Goal: Information Seeking & Learning: Learn about a topic

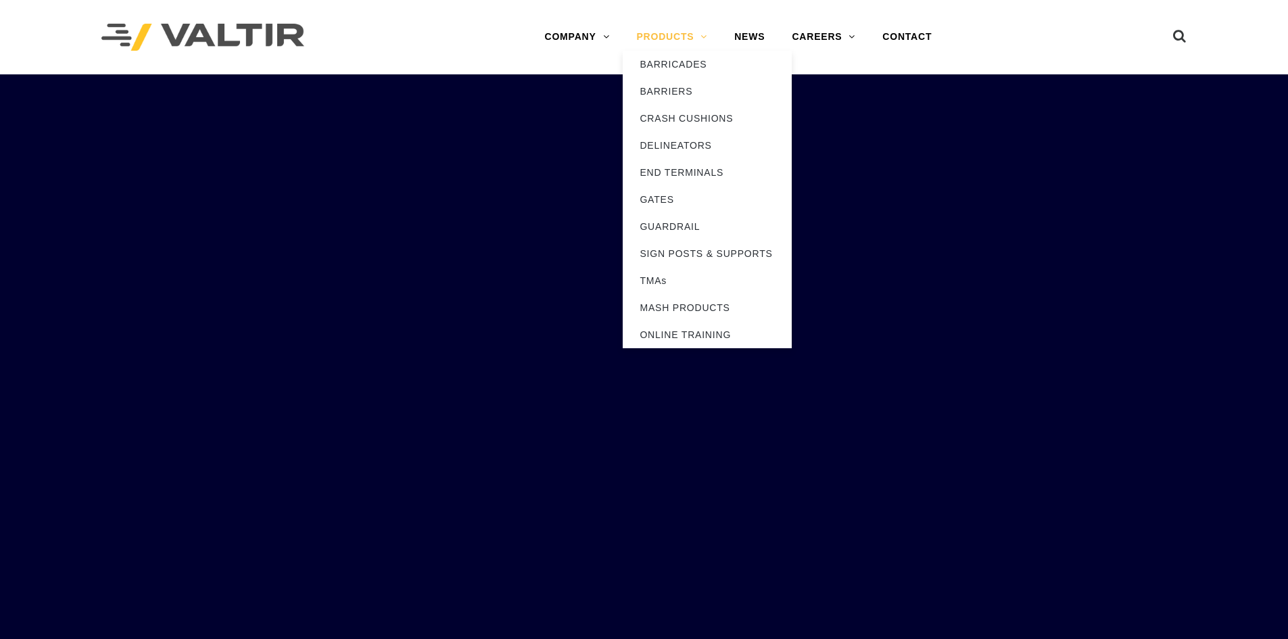
click at [681, 31] on link "PRODUCTS" at bounding box center [672, 37] width 98 height 27
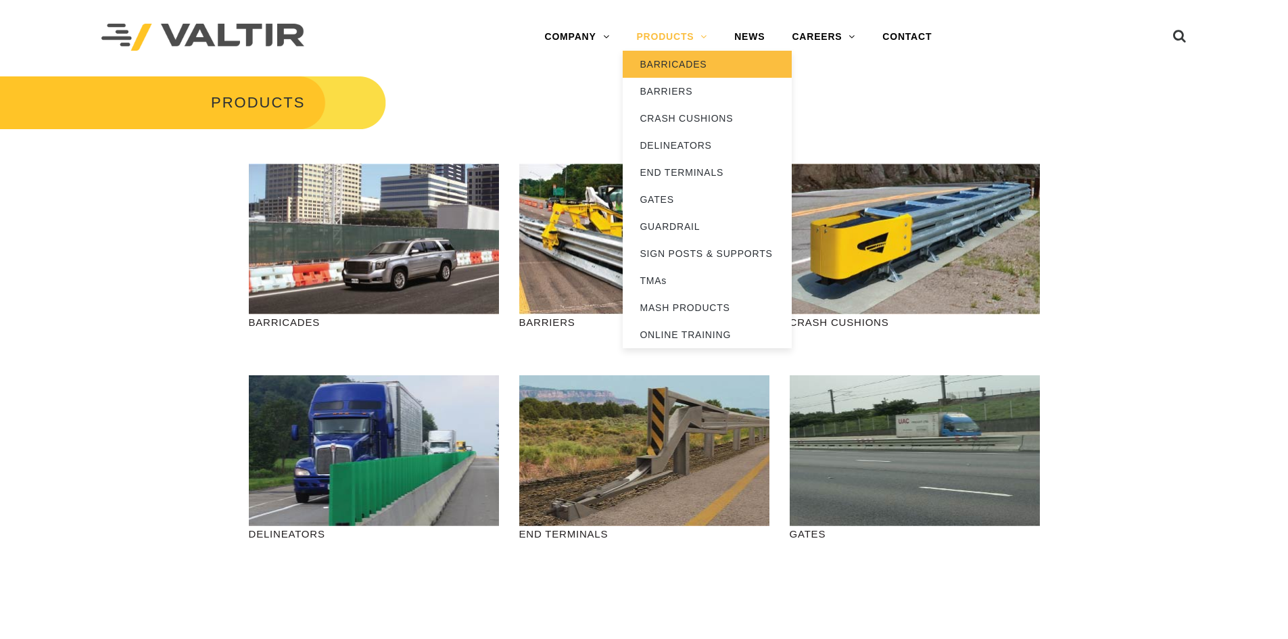
click at [685, 60] on link "BARRICADES" at bounding box center [707, 64] width 169 height 27
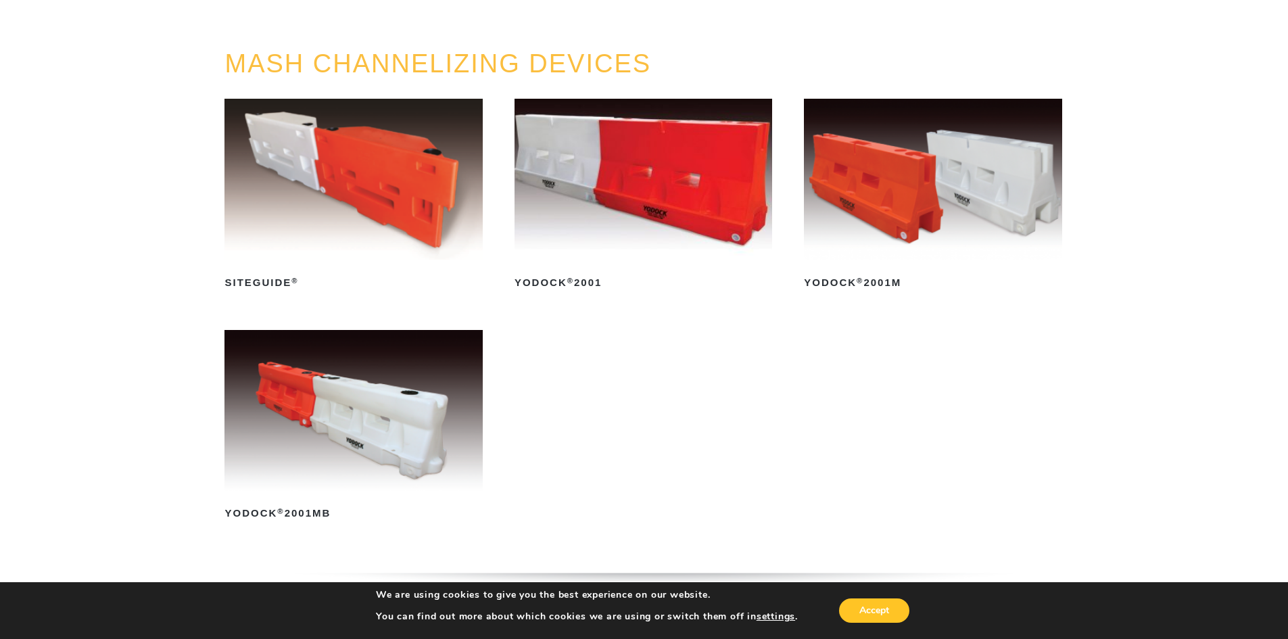
scroll to position [135, 0]
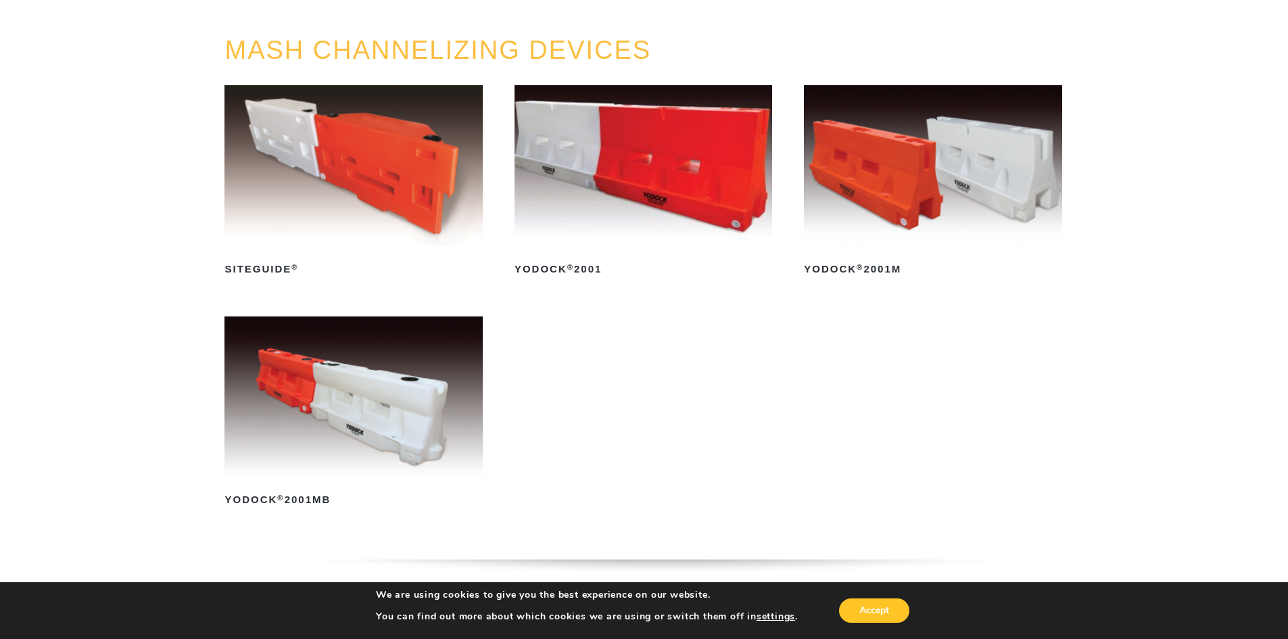
click at [913, 230] on img at bounding box center [933, 165] width 258 height 161
click at [606, 180] on img at bounding box center [643, 165] width 258 height 161
click at [882, 224] on img at bounding box center [933, 165] width 258 height 161
click at [338, 428] on img at bounding box center [353, 396] width 258 height 161
